Goal: Navigation & Orientation: Find specific page/section

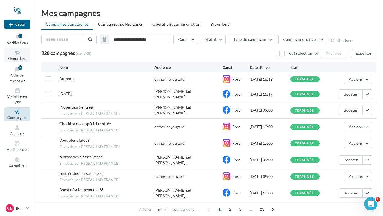
click at [17, 55] on icon at bounding box center [17, 53] width 22 height 6
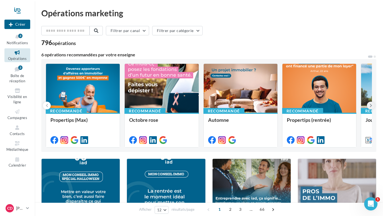
click at [371, 106] on icon at bounding box center [370, 106] width 2 height 6
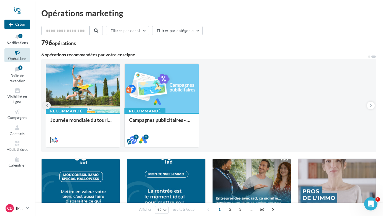
click at [47, 104] on icon at bounding box center [47, 106] width 2 height 6
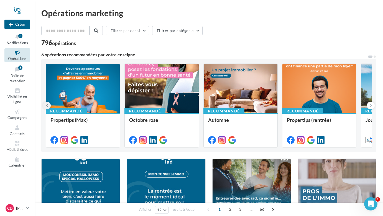
click at [47, 104] on icon at bounding box center [47, 106] width 2 height 6
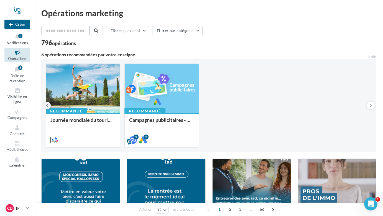
click at [47, 104] on icon at bounding box center [47, 106] width 2 height 6
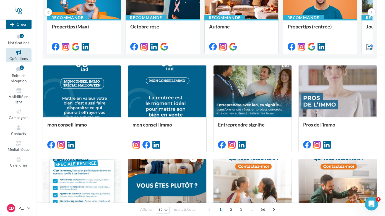
scroll to position [42, 0]
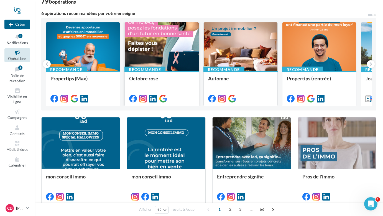
click at [152, 52] on div at bounding box center [162, 47] width 74 height 50
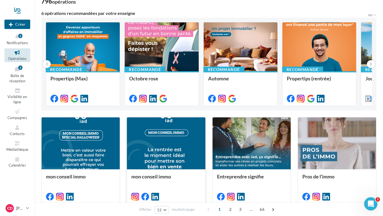
click at [170, 137] on div at bounding box center [166, 144] width 78 height 53
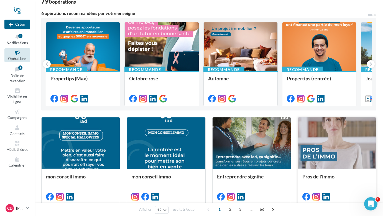
click at [333, 149] on div at bounding box center [337, 144] width 78 height 53
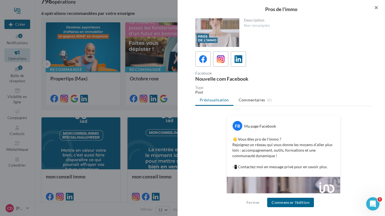
click at [376, 5] on button "button" at bounding box center [374, 8] width 22 height 17
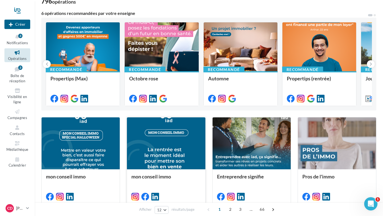
click at [171, 144] on div at bounding box center [166, 144] width 78 height 53
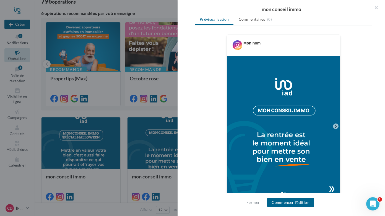
scroll to position [83, 0]
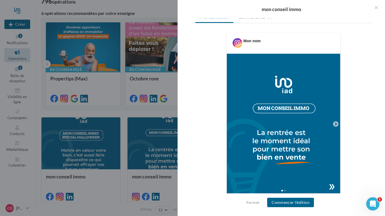
click at [335, 123] on icon at bounding box center [336, 124] width 2 height 3
click at [329, 185] on img at bounding box center [283, 124] width 113 height 141
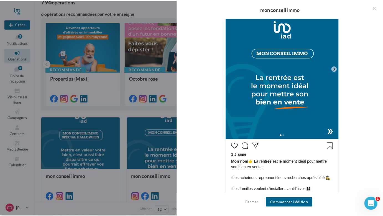
scroll to position [224, 0]
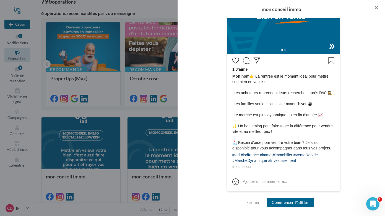
click at [377, 6] on button "button" at bounding box center [374, 8] width 22 height 17
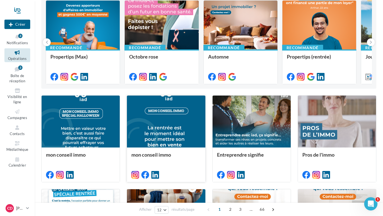
scroll to position [42, 0]
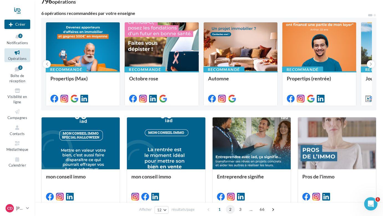
click at [228, 210] on span "2" at bounding box center [230, 209] width 9 height 9
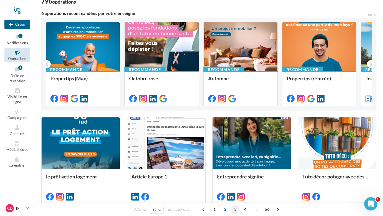
click at [233, 209] on span "3" at bounding box center [235, 209] width 9 height 9
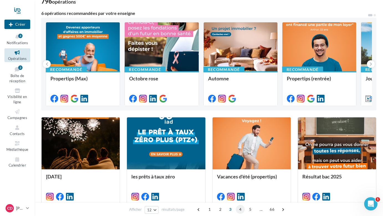
click at [238, 209] on span "4" at bounding box center [240, 209] width 9 height 9
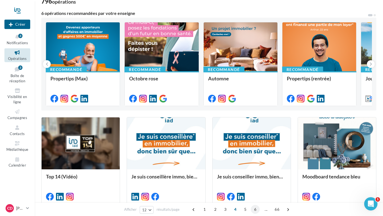
click at [254, 209] on span "6" at bounding box center [255, 209] width 9 height 9
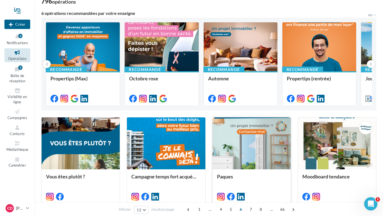
click at [265, 150] on div at bounding box center [251, 144] width 78 height 53
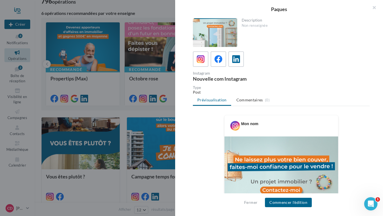
click at [168, 7] on div at bounding box center [191, 108] width 383 height 216
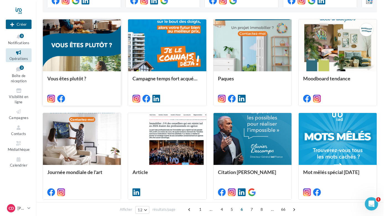
scroll to position [152, 0]
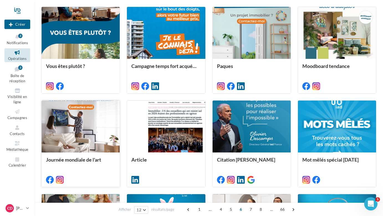
click at [97, 123] on div at bounding box center [81, 127] width 78 height 53
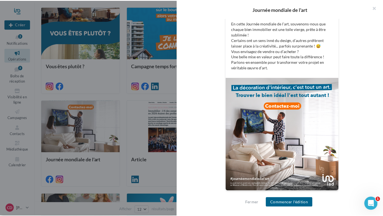
scroll to position [105, 0]
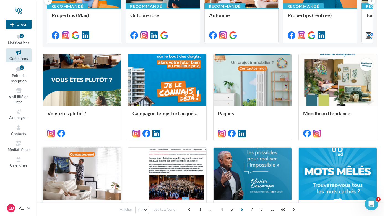
scroll to position [125, 0]
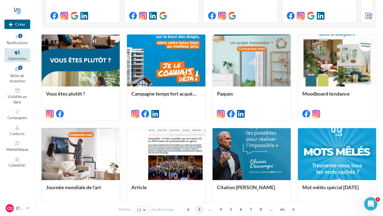
click at [199, 207] on span "1" at bounding box center [199, 209] width 9 height 9
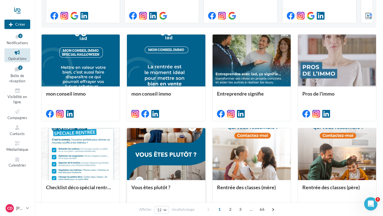
click at [169, 154] on div at bounding box center [166, 154] width 78 height 53
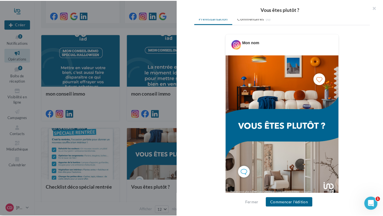
scroll to position [111, 0]
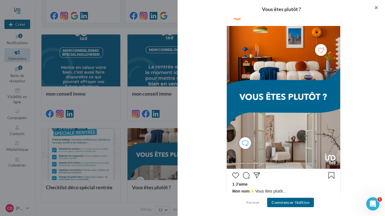
click at [377, 7] on button "button" at bounding box center [374, 8] width 22 height 17
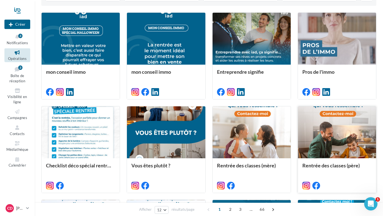
scroll to position [152, 0]
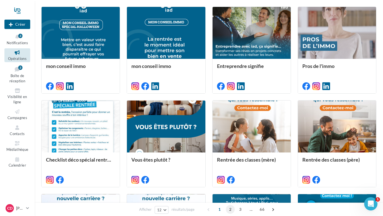
click at [229, 210] on span "2" at bounding box center [230, 209] width 9 height 9
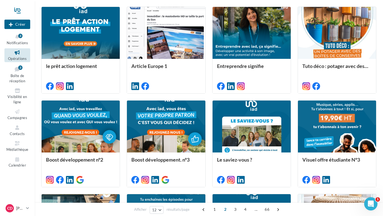
scroll to position [137, 0]
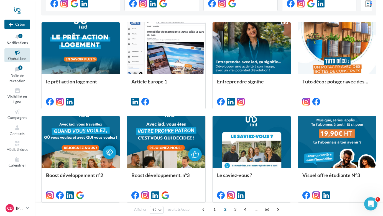
click at [229, 210] on div "1 2 3 4 ... 66" at bounding box center [241, 209] width 84 height 9
click at [214, 210] on span "1" at bounding box center [214, 209] width 9 height 9
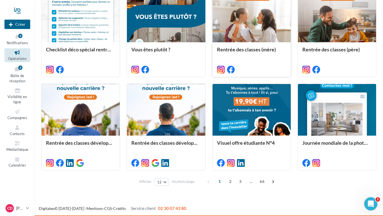
scroll to position [263, 0]
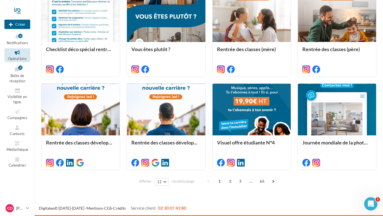
click at [219, 181] on span "1" at bounding box center [219, 181] width 9 height 9
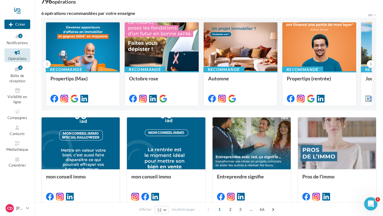
scroll to position [0, 0]
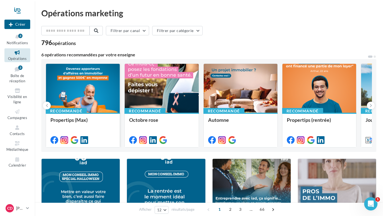
click at [91, 89] on div at bounding box center [83, 89] width 74 height 50
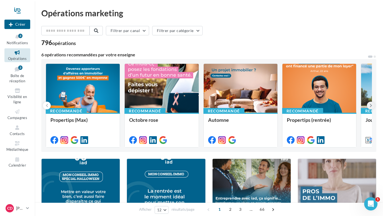
click at [369, 103] on icon at bounding box center [370, 106] width 2 height 6
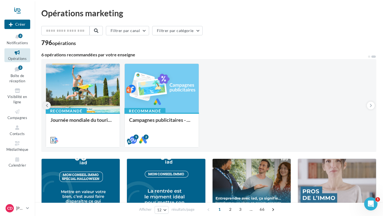
click at [46, 102] on button at bounding box center [47, 106] width 8 height 8
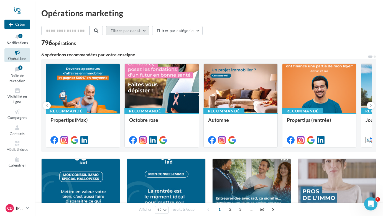
click at [145, 30] on button "Filtrer par canal" at bounding box center [127, 30] width 43 height 9
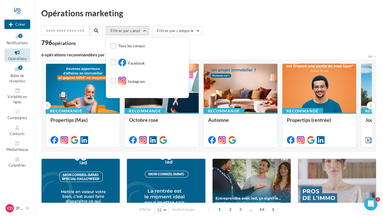
scroll to position [52, 0]
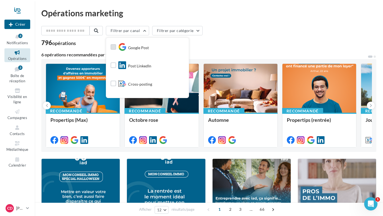
click at [140, 47] on span "Google Post" at bounding box center [138, 48] width 21 height 6
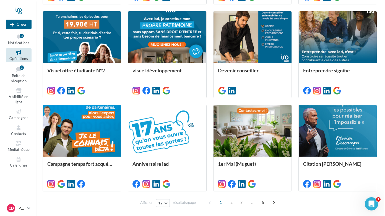
scroll to position [235, 0]
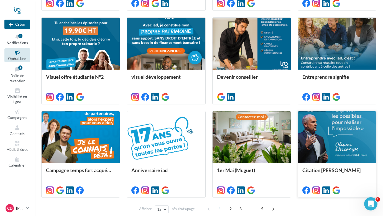
click at [331, 134] on div at bounding box center [337, 138] width 78 height 53
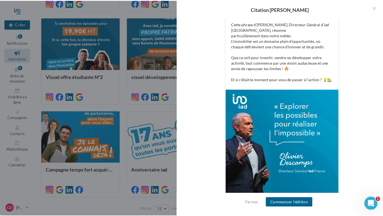
scroll to position [138, 0]
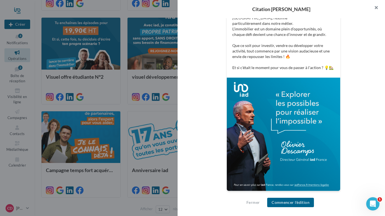
click at [375, 5] on button "button" at bounding box center [374, 8] width 22 height 17
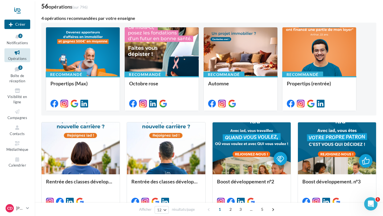
scroll to position [55, 0]
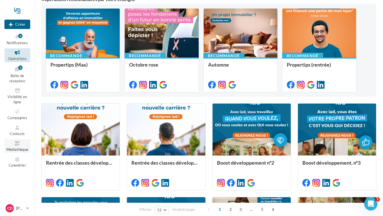
click at [17, 146] on icon at bounding box center [17, 144] width 22 height 6
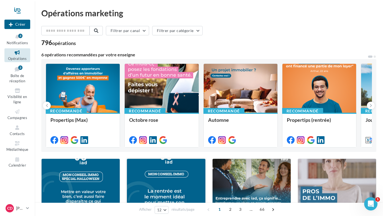
click at [167, 184] on div at bounding box center [166, 185] width 78 height 53
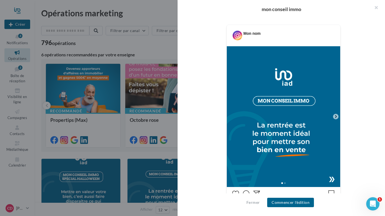
scroll to position [111, 0]
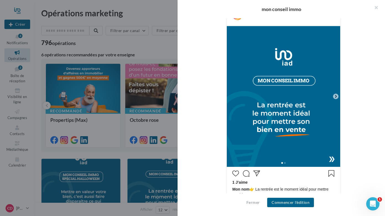
click at [335, 96] on icon at bounding box center [336, 96] width 2 height 3
click at [334, 97] on icon at bounding box center [336, 96] width 5 height 5
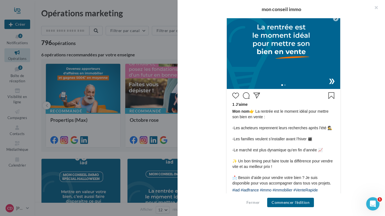
scroll to position [141, 0]
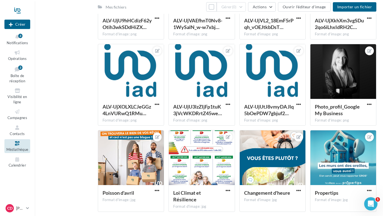
scroll to position [255, 0]
